Goal: Information Seeking & Learning: Learn about a topic

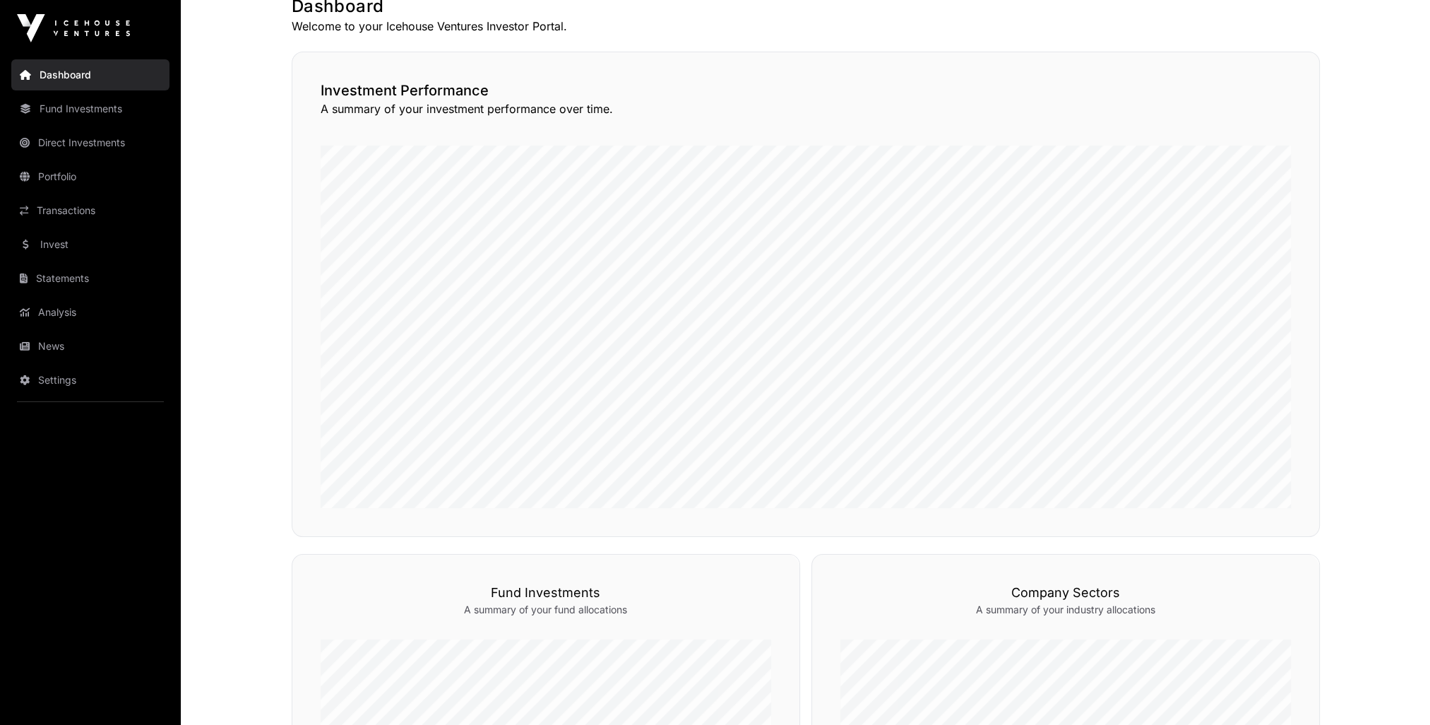
scroll to position [290, 0]
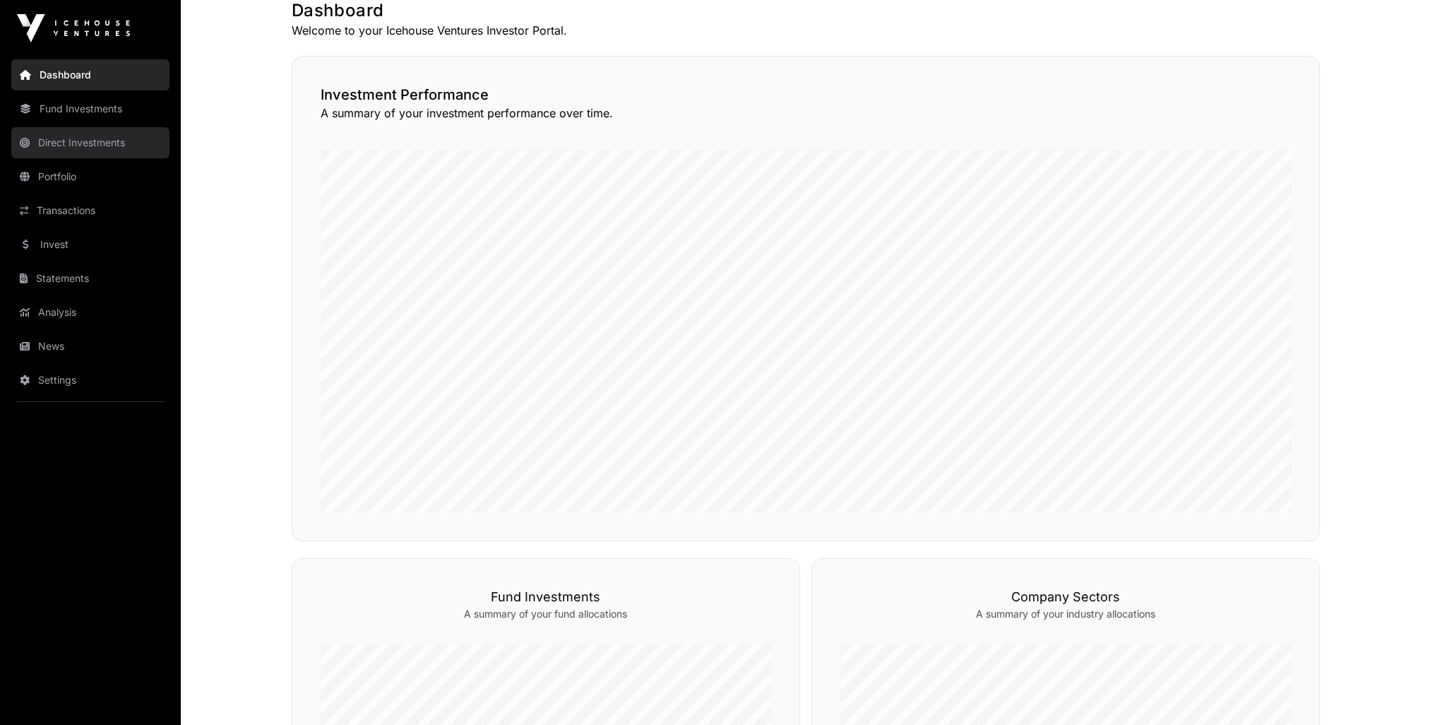
click at [93, 134] on link "Direct Investments" at bounding box center [90, 142] width 158 height 31
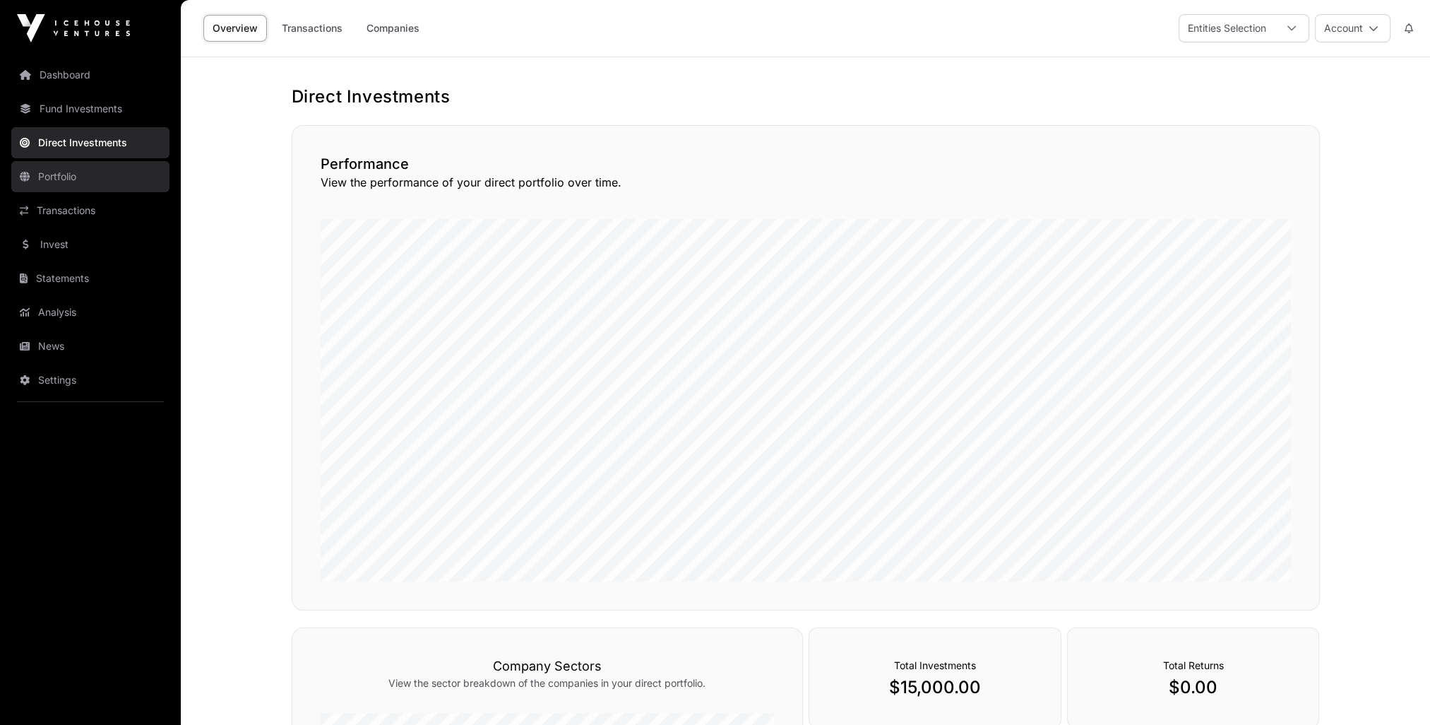
click at [76, 182] on link "Portfolio" at bounding box center [90, 176] width 158 height 31
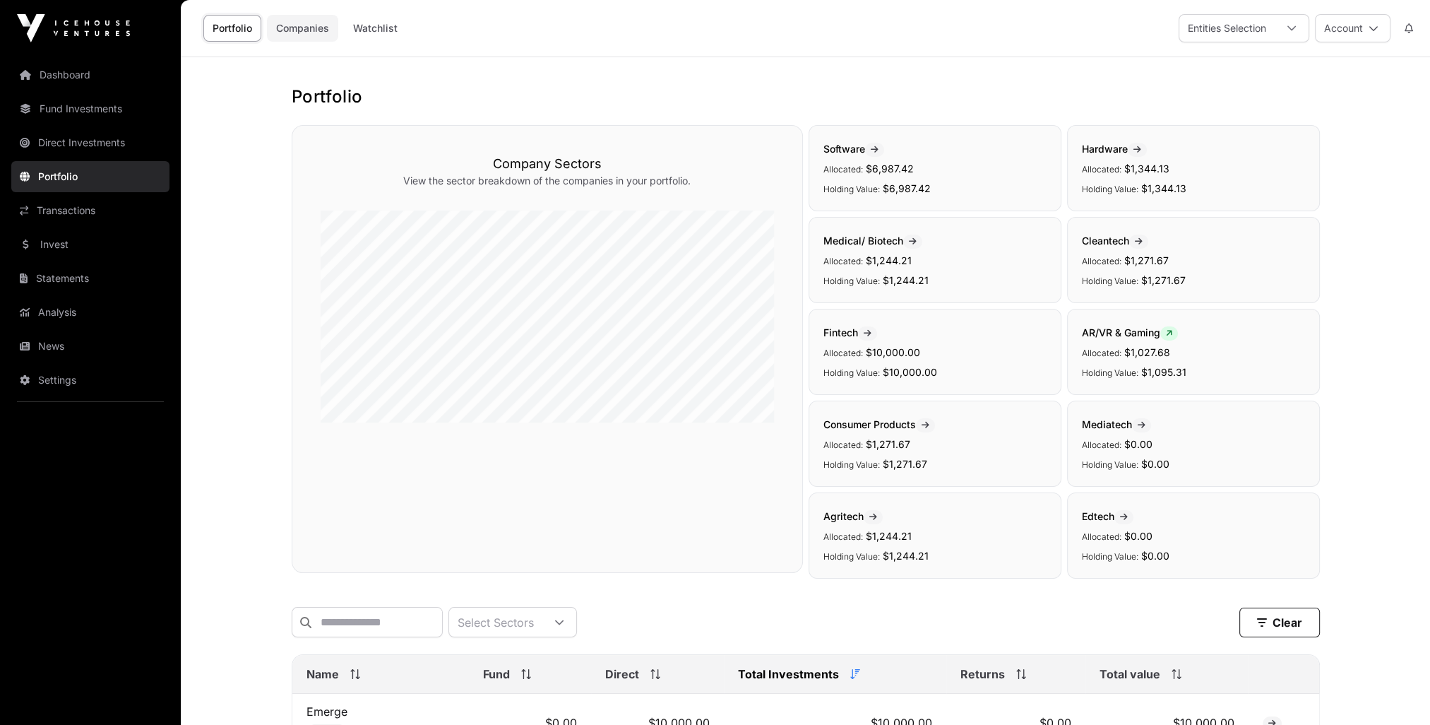
click at [295, 32] on link "Companies" at bounding box center [302, 28] width 71 height 27
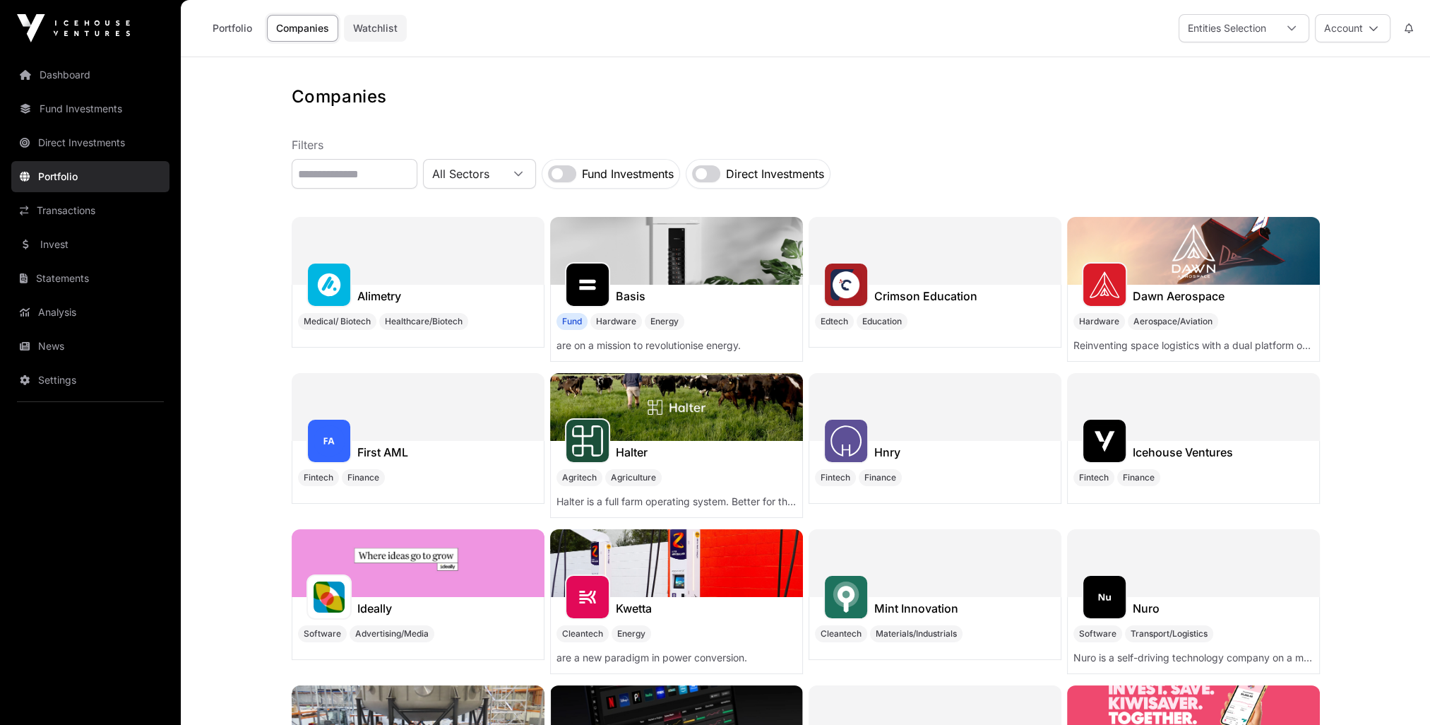
click at [381, 28] on link "Watchlist" at bounding box center [375, 28] width 63 height 27
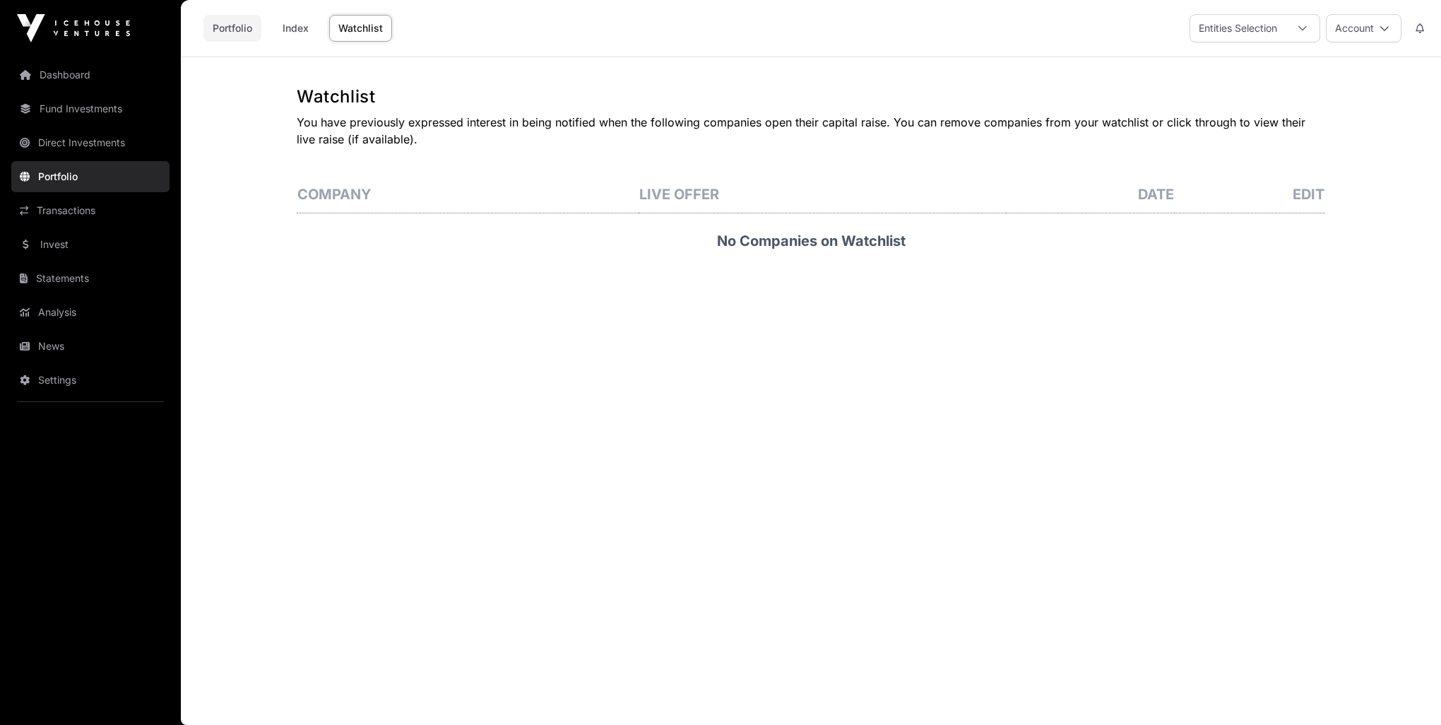
click at [216, 28] on link "Portfolio" at bounding box center [232, 28] width 58 height 27
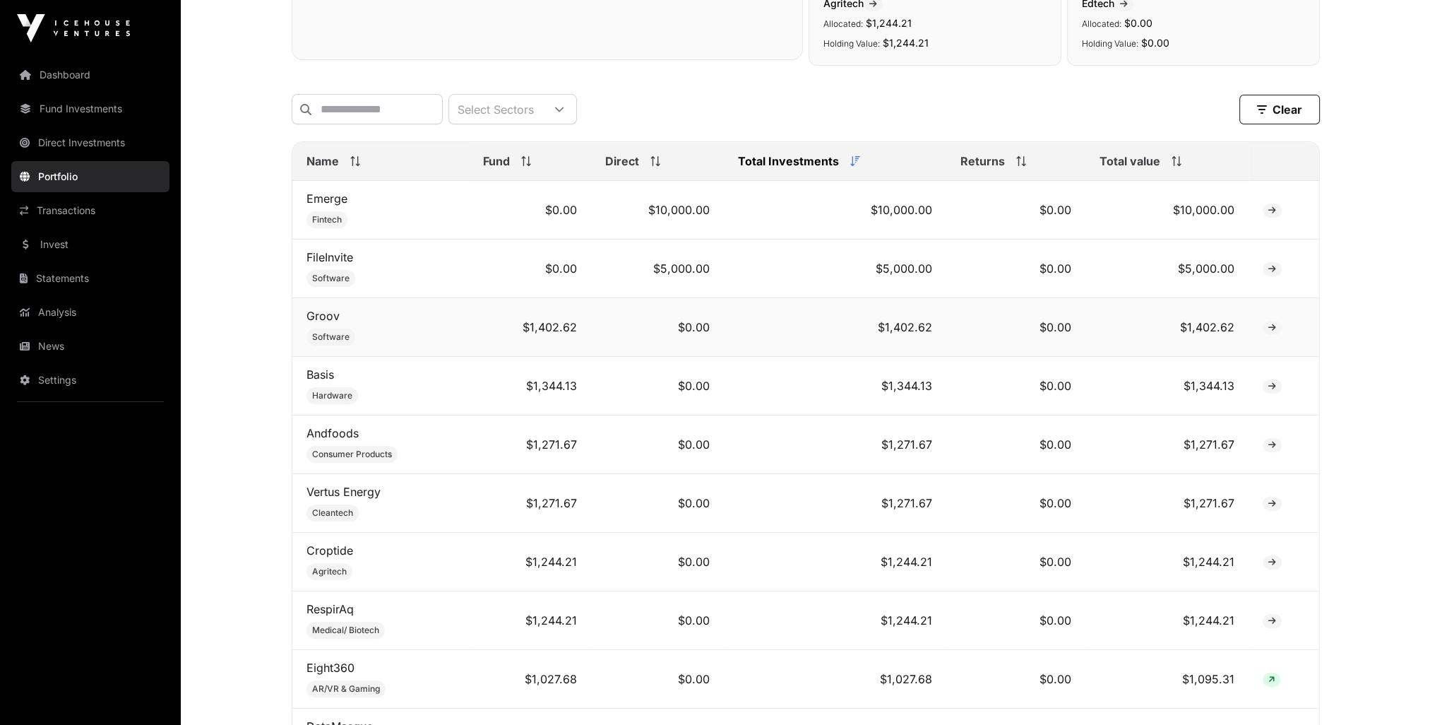
scroll to position [674, 0]
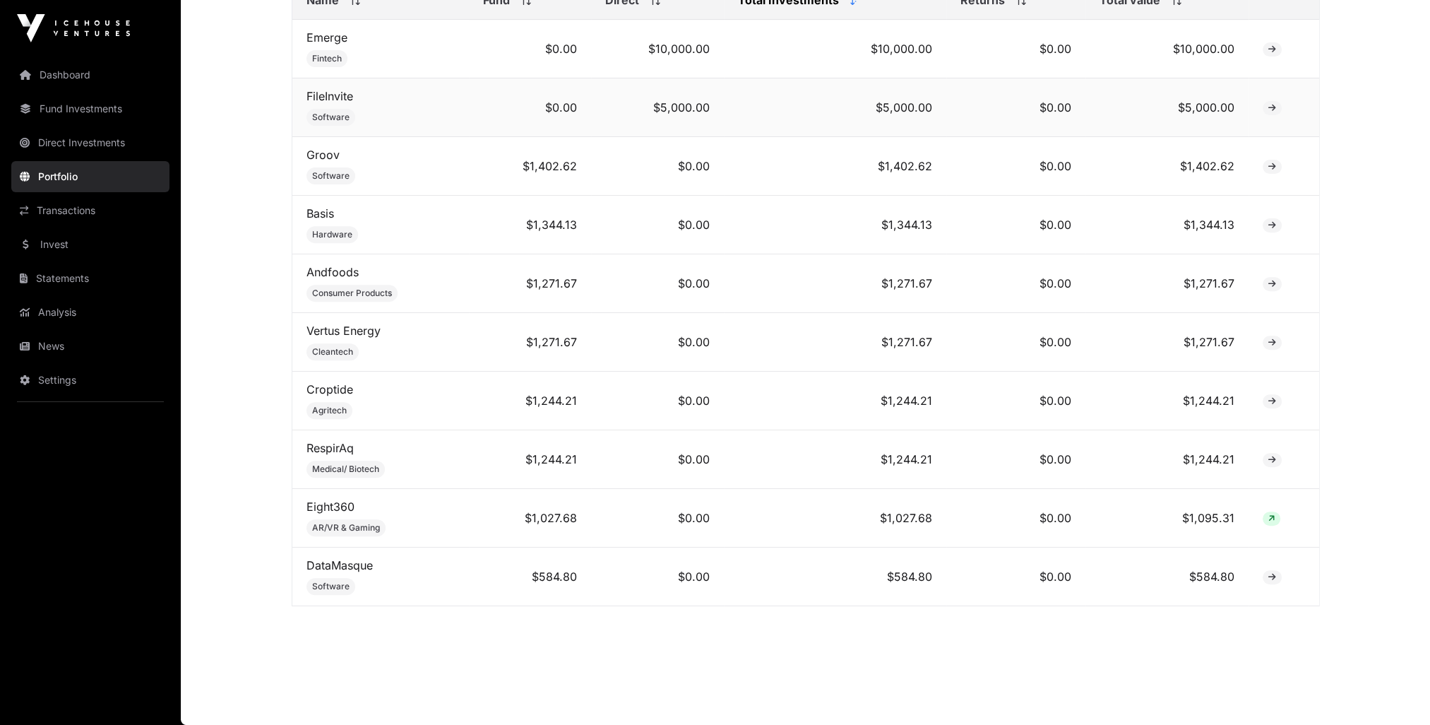
click at [1271, 112] on icon at bounding box center [1272, 108] width 8 height 8
click at [328, 103] on link "FileInvite" at bounding box center [330, 96] width 47 height 14
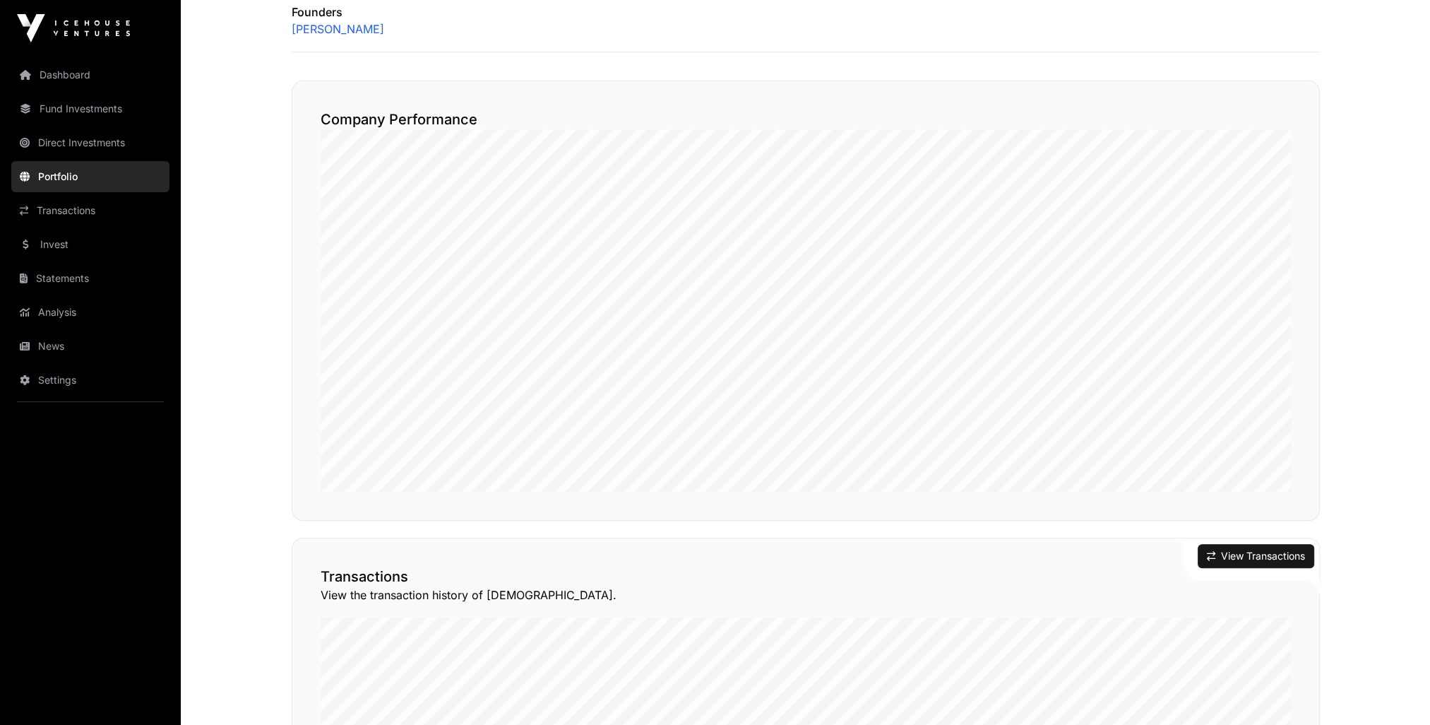
scroll to position [206, 0]
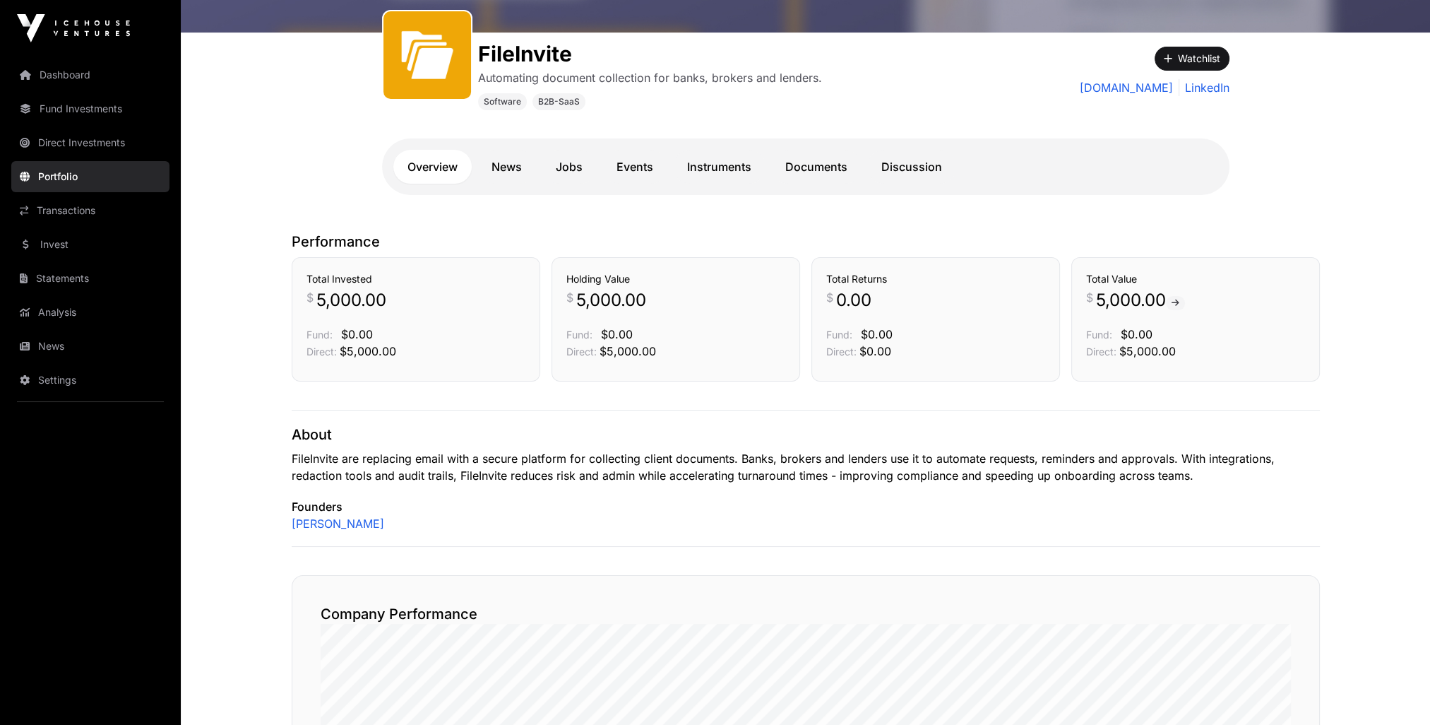
click at [1176, 299] on span at bounding box center [1175, 303] width 19 height 14
click at [1179, 301] on icon at bounding box center [1176, 303] width 8 height 8
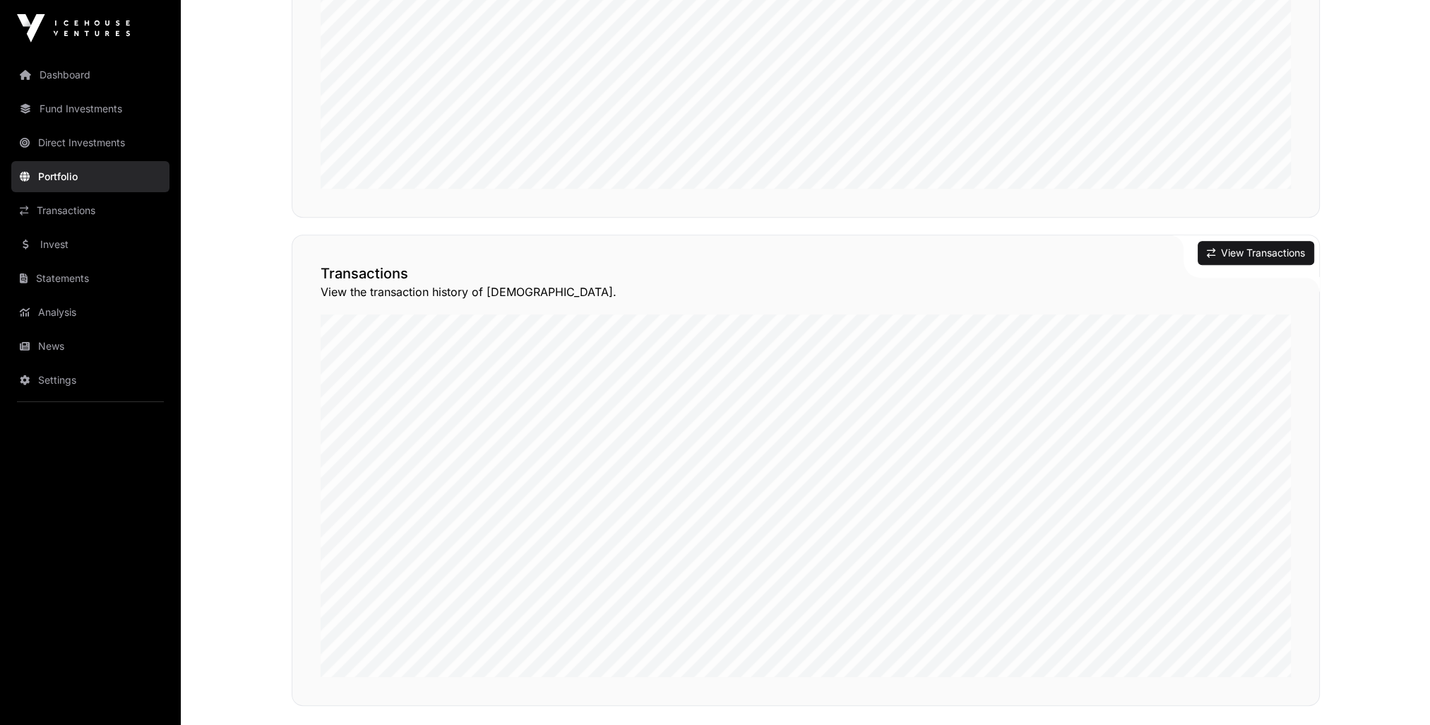
scroll to position [1124, 0]
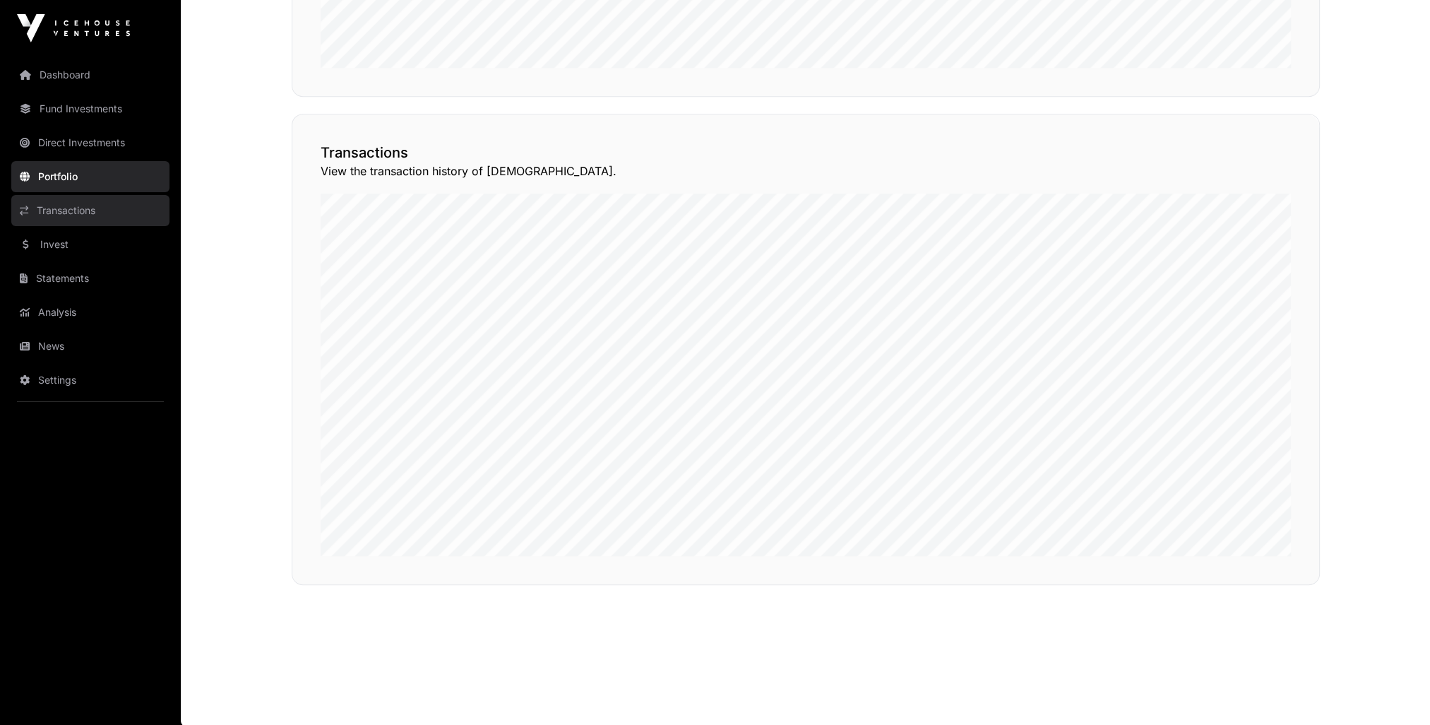
click at [105, 212] on link "Transactions" at bounding box center [90, 210] width 158 height 31
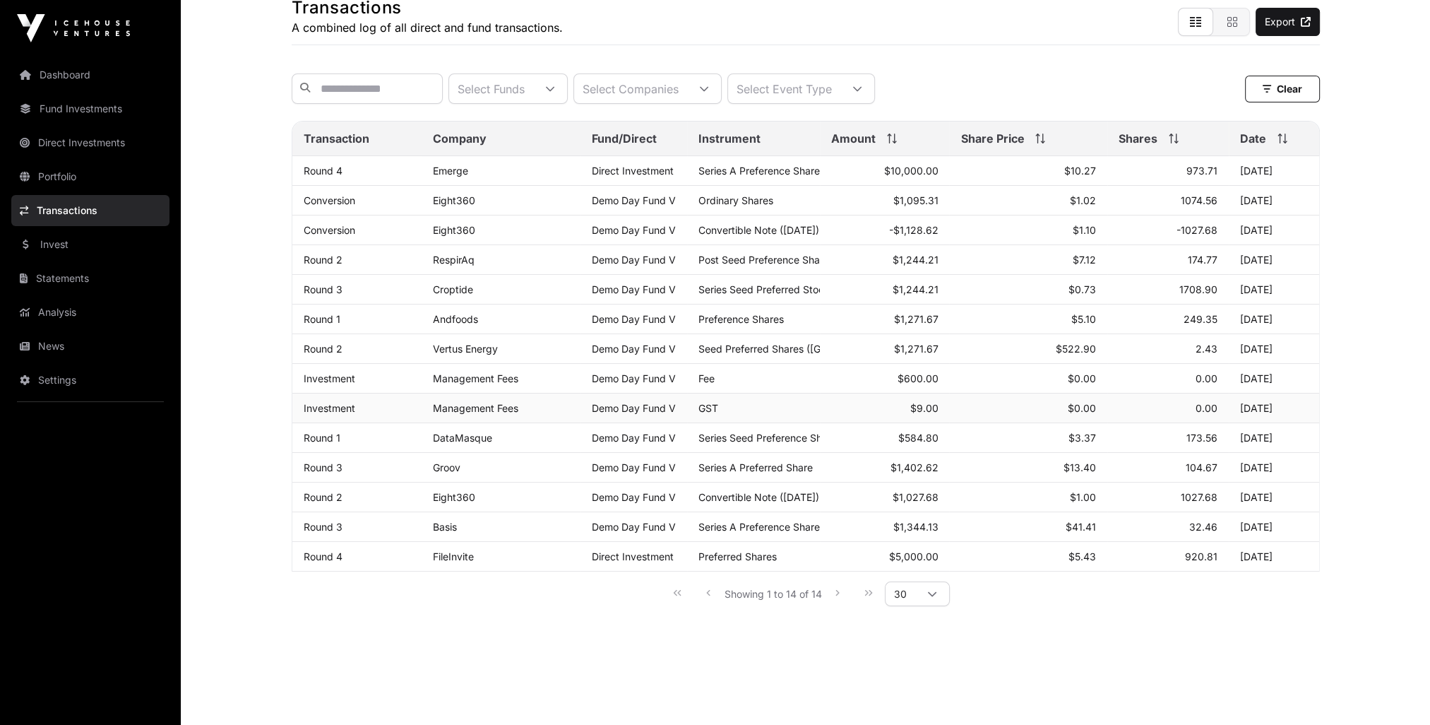
scroll to position [102, 0]
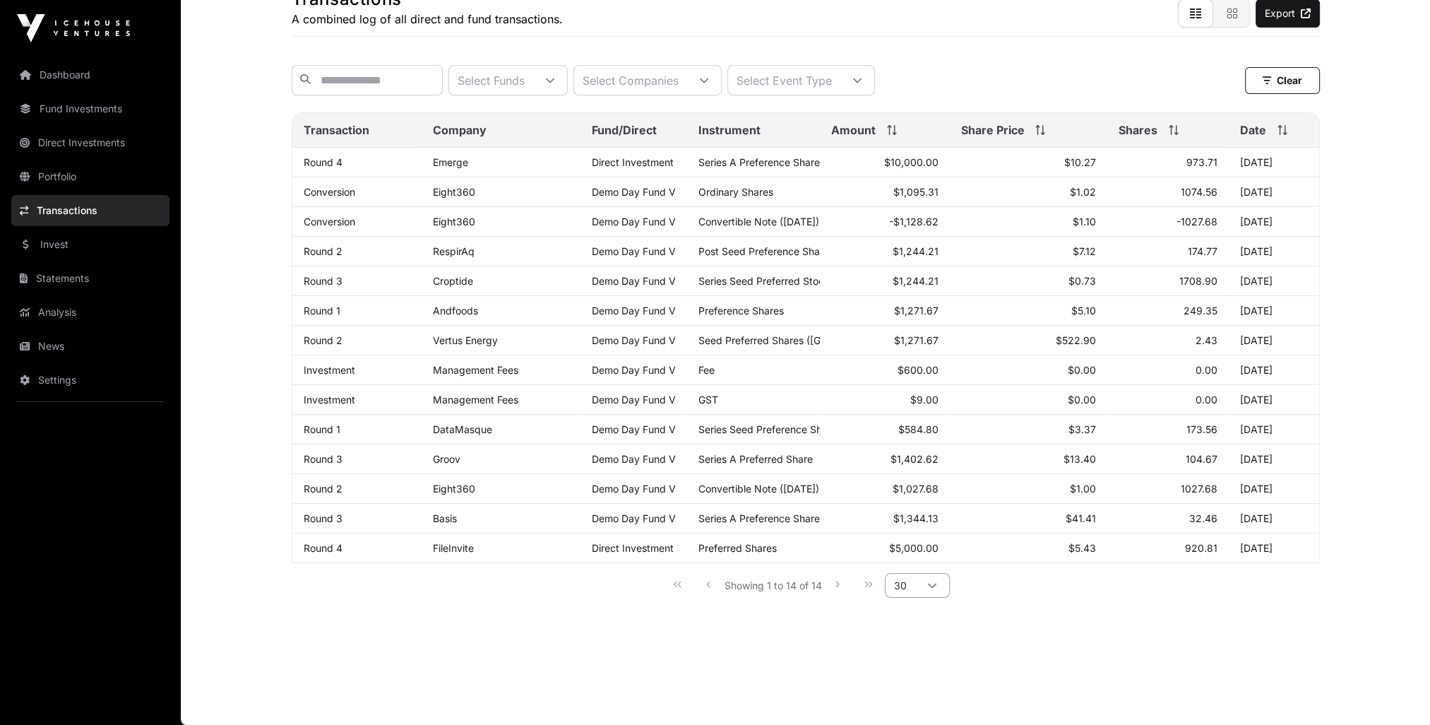
click at [935, 586] on icon at bounding box center [932, 586] width 10 height 10
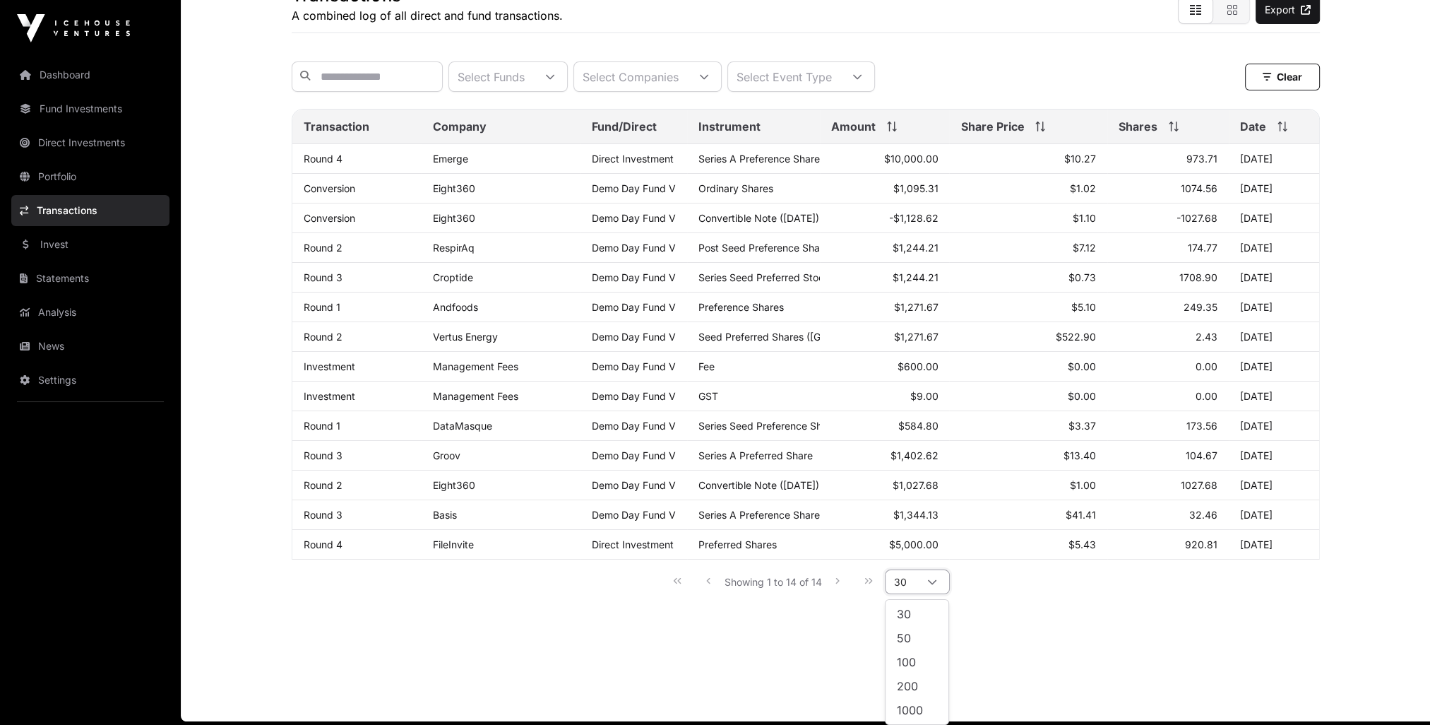
click at [917, 609] on li "30" at bounding box center [916, 613] width 57 height 23
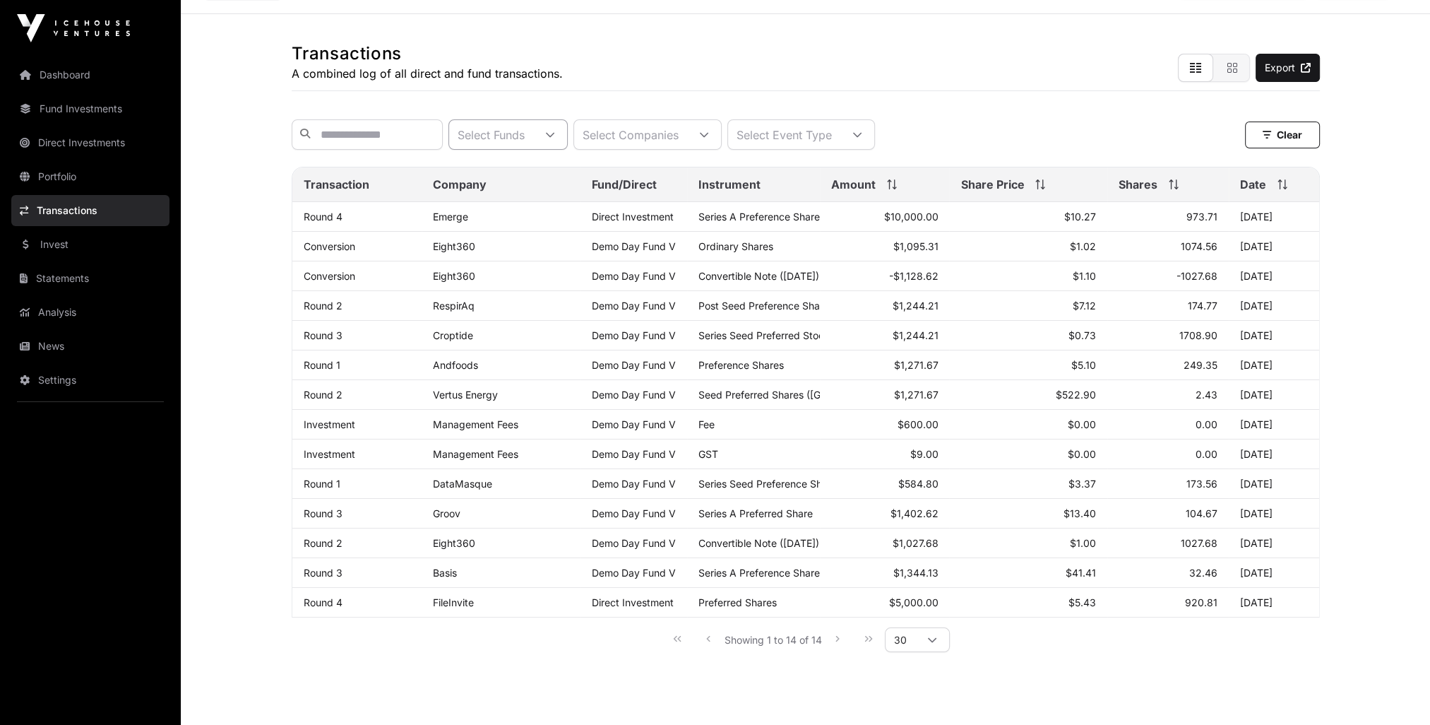
scroll to position [0, 0]
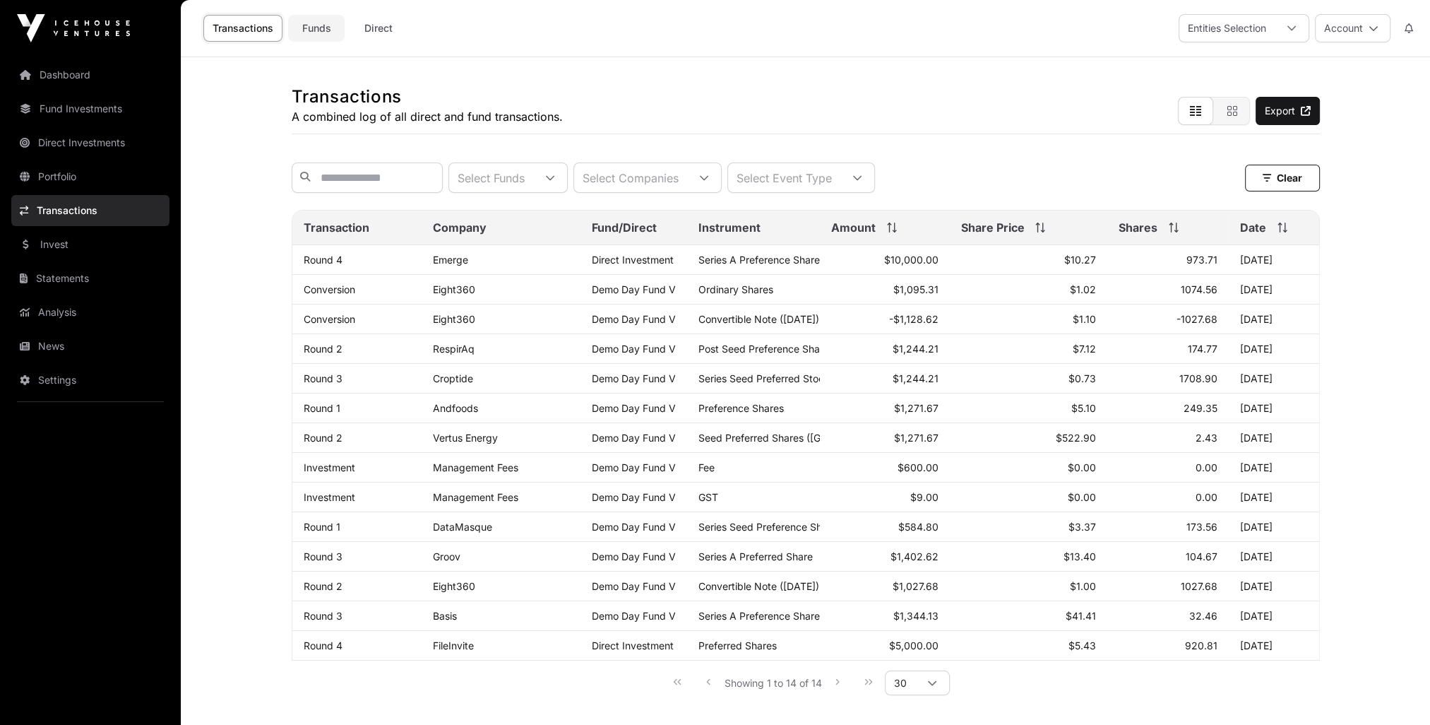
click at [316, 30] on link "Funds" at bounding box center [316, 28] width 57 height 27
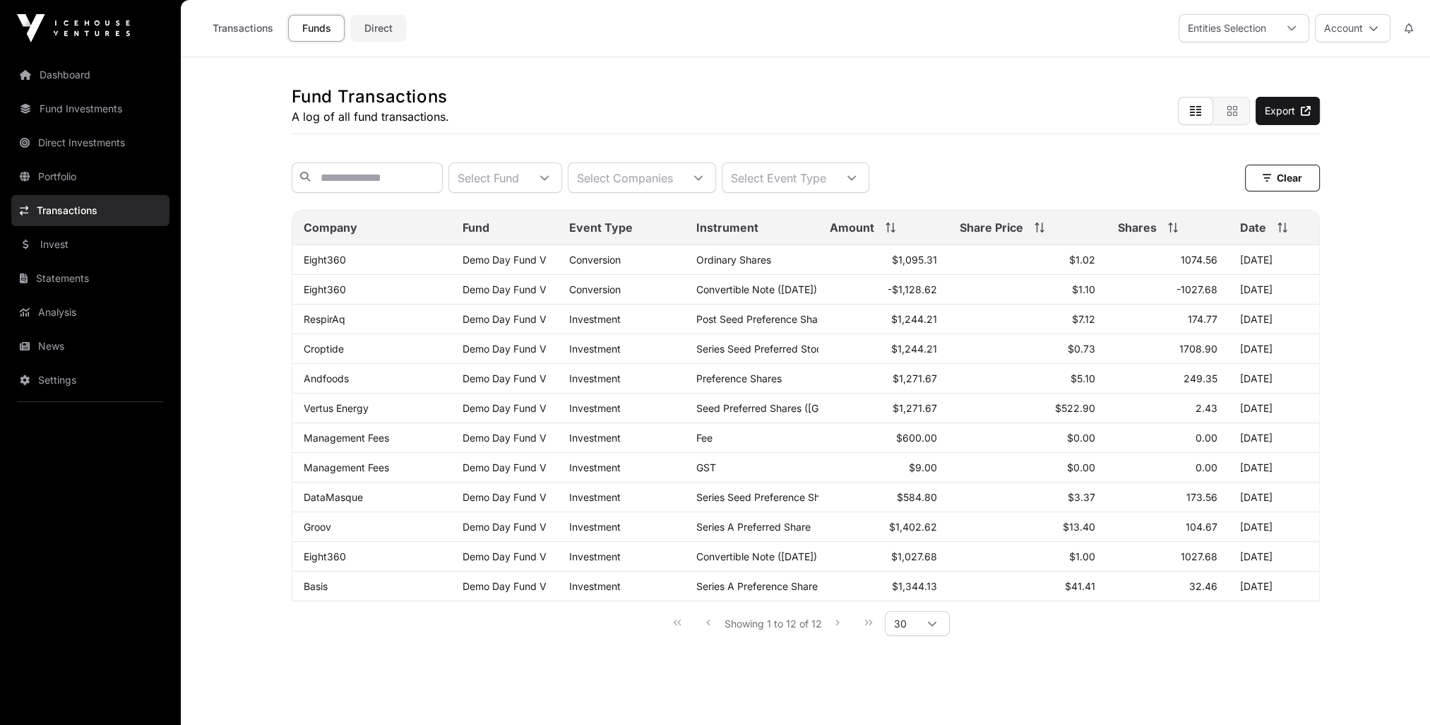
click at [379, 30] on link "Direct" at bounding box center [378, 28] width 57 height 27
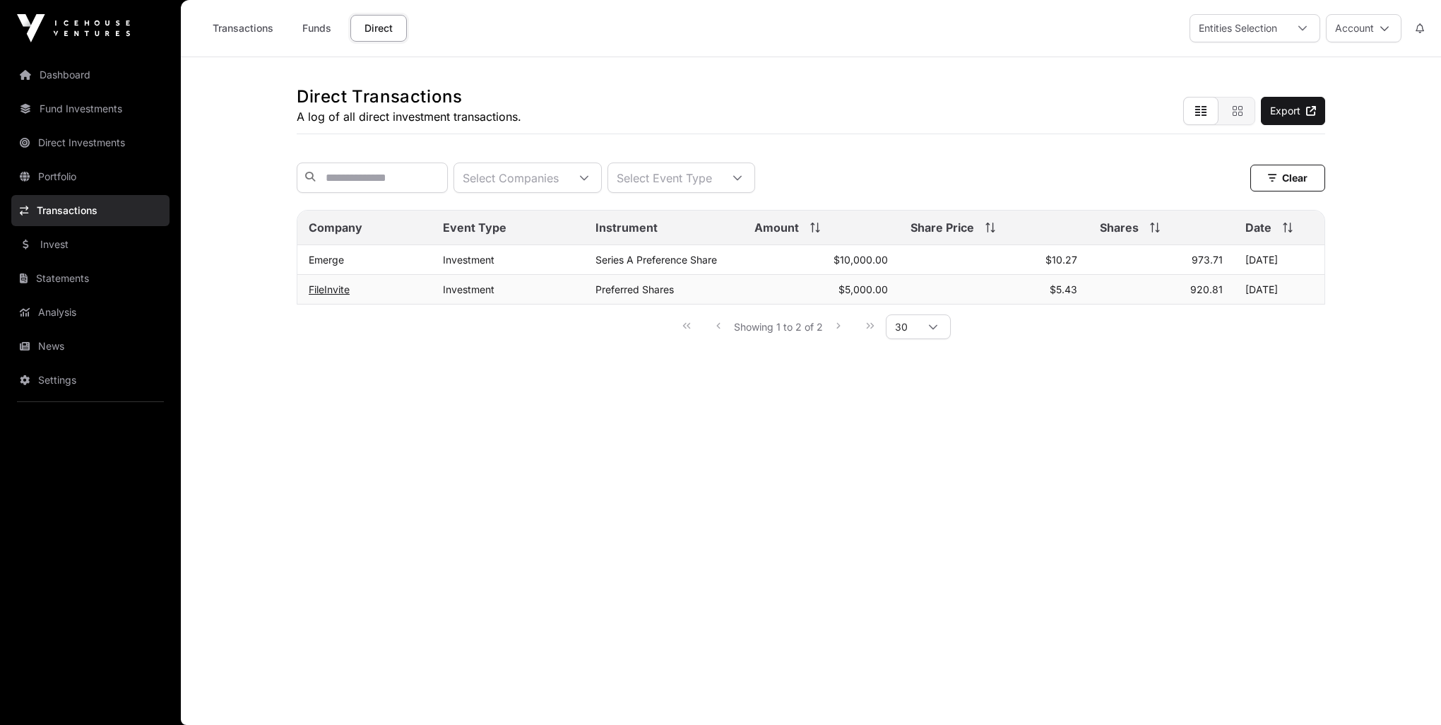
click at [332, 295] on link "FileInvite" at bounding box center [329, 289] width 41 height 12
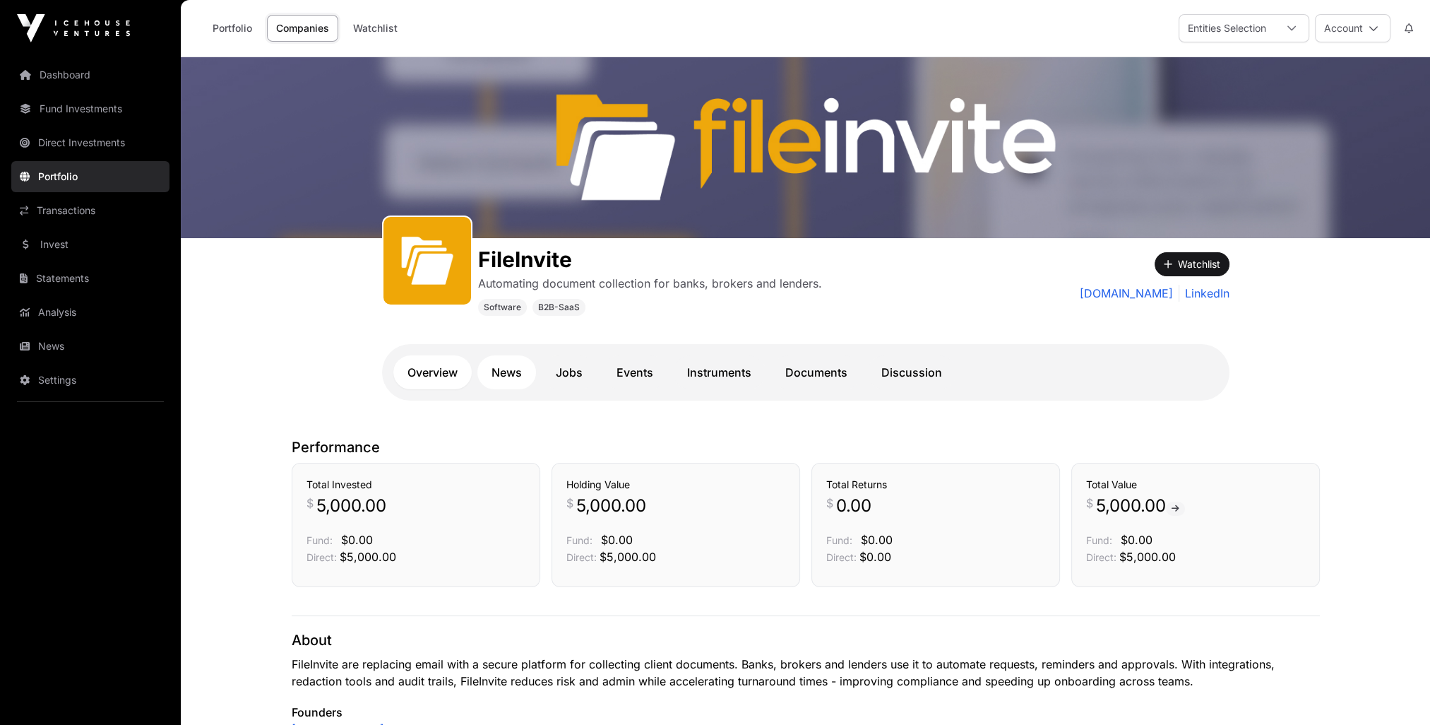
click at [487, 382] on link "News" at bounding box center [506, 372] width 59 height 34
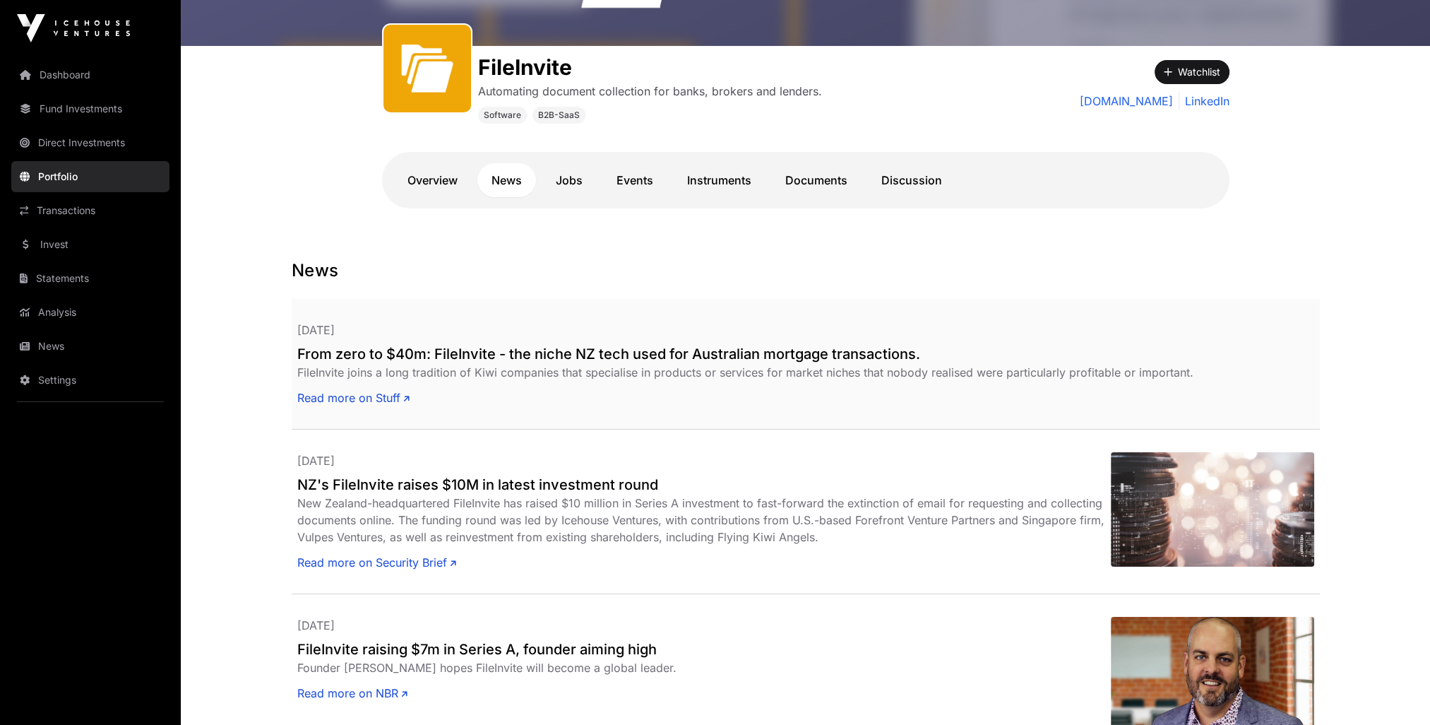
scroll to position [283, 0]
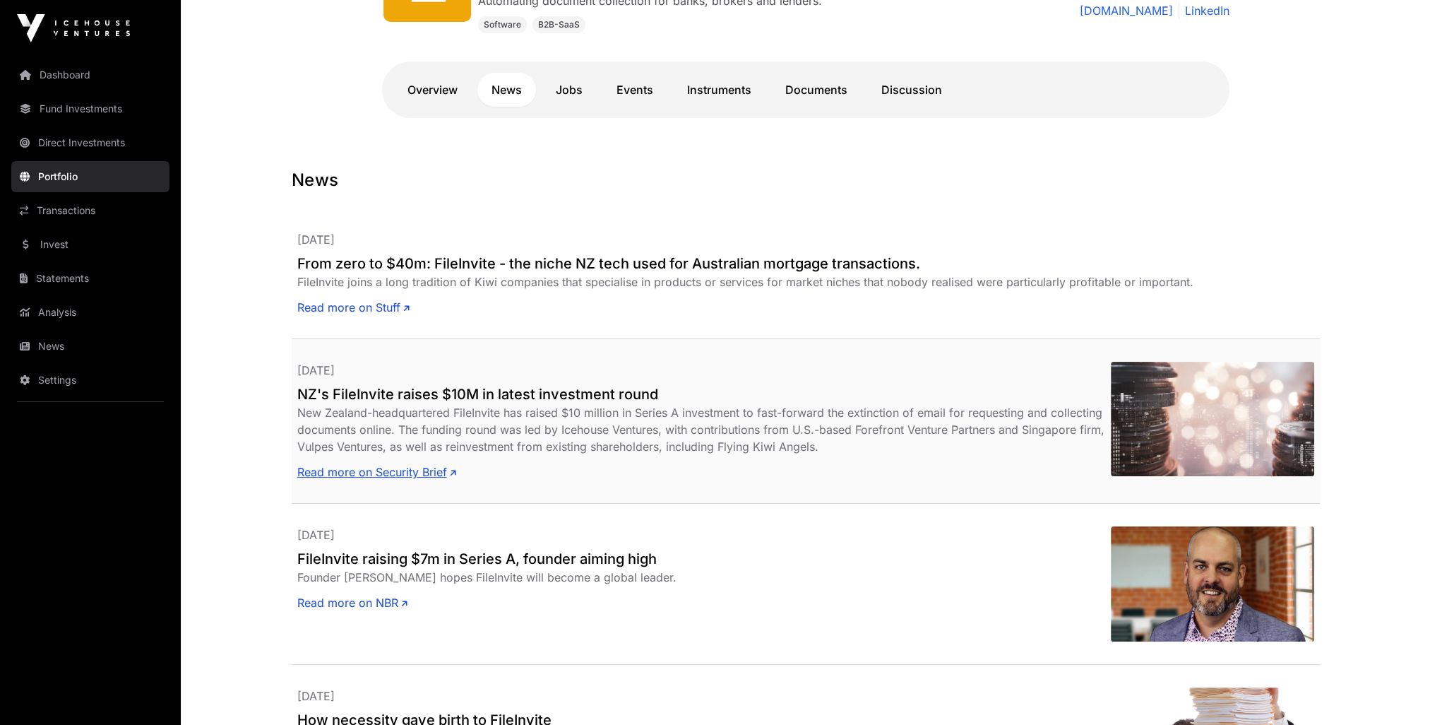
click at [430, 476] on link "Read more on Security Brief" at bounding box center [376, 471] width 159 height 17
